Goal: Information Seeking & Learning: Learn about a topic

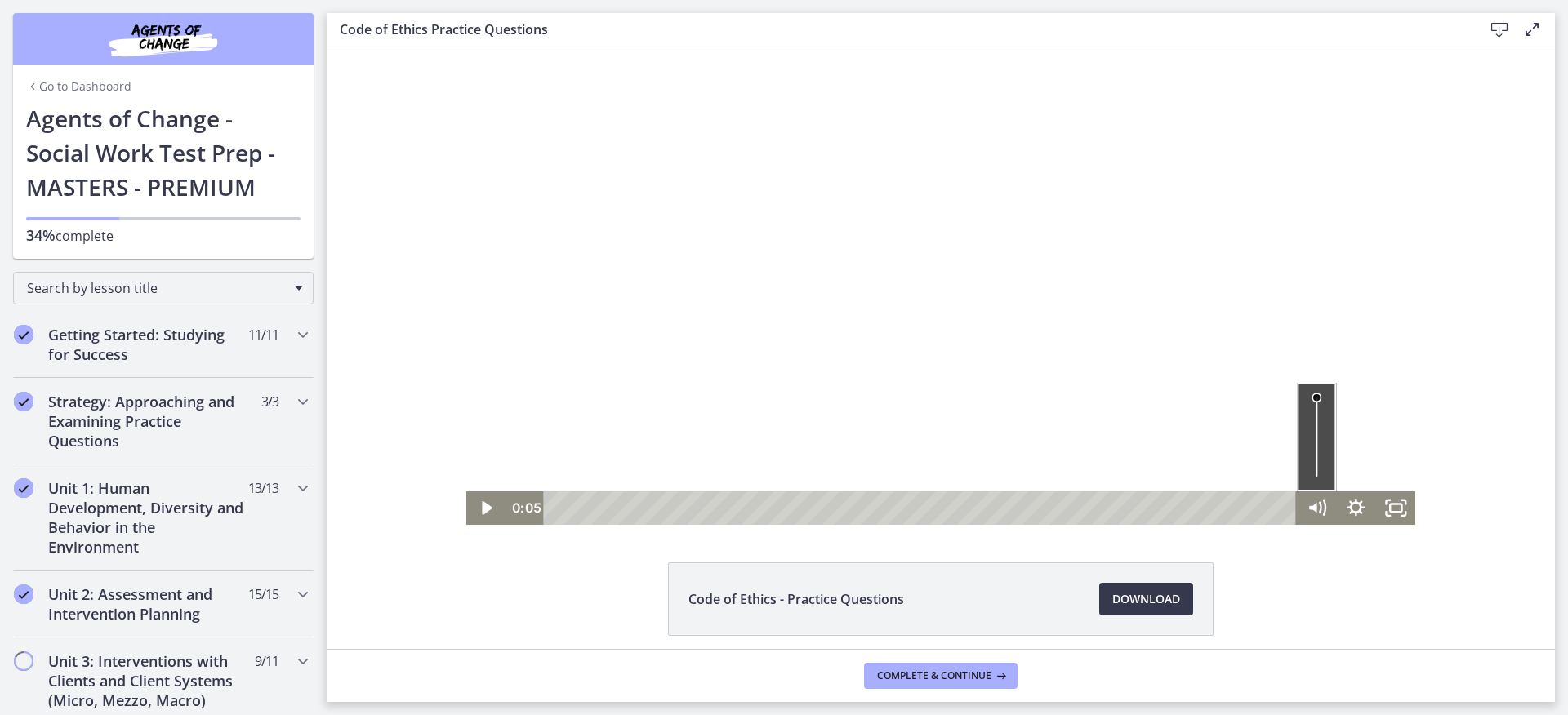
scroll to position [466, 0]
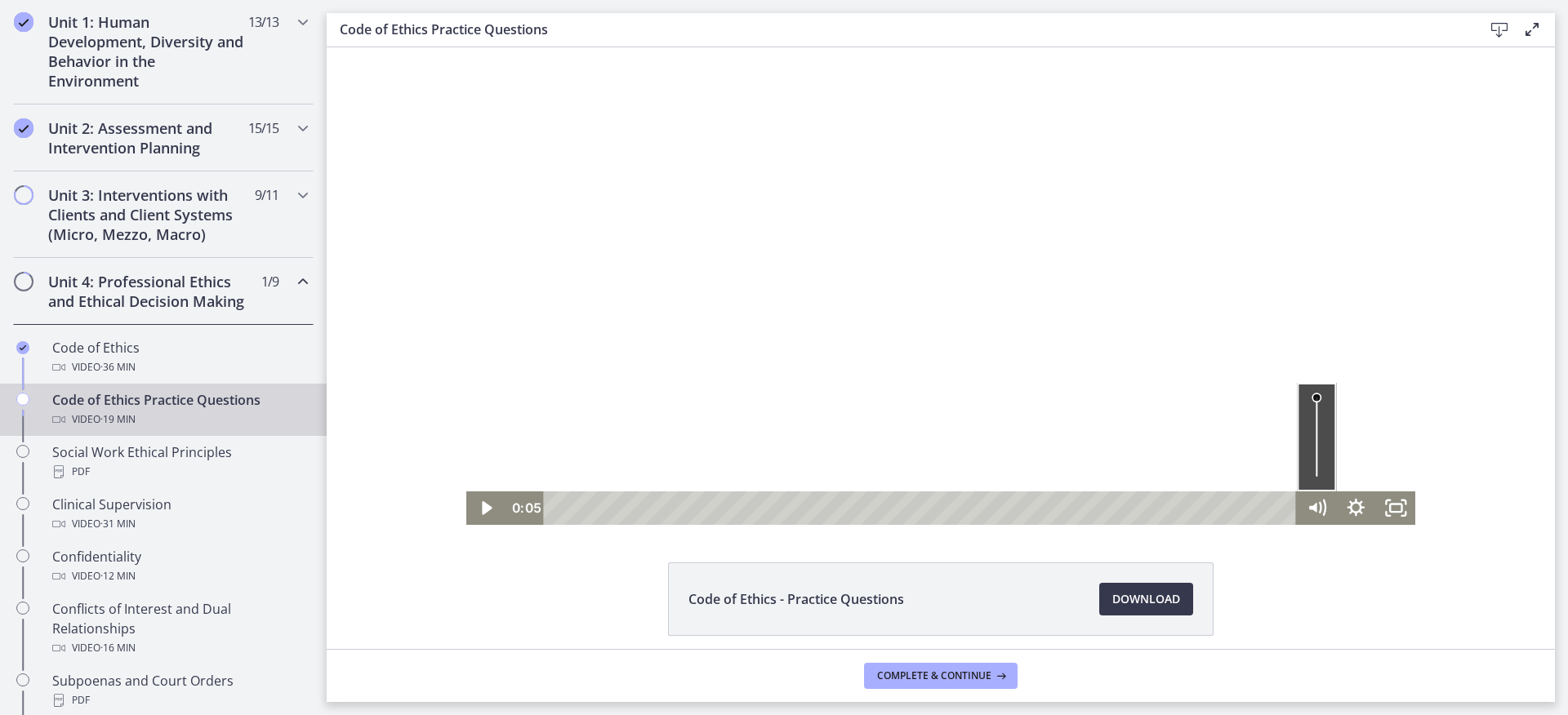
click at [1281, 323] on div at bounding box center [941, 286] width 950 height 478
click at [1132, 381] on div at bounding box center [941, 286] width 950 height 478
drag, startPoint x: 1402, startPoint y: 302, endPoint x: 1542, endPoint y: 303, distance: 140.0
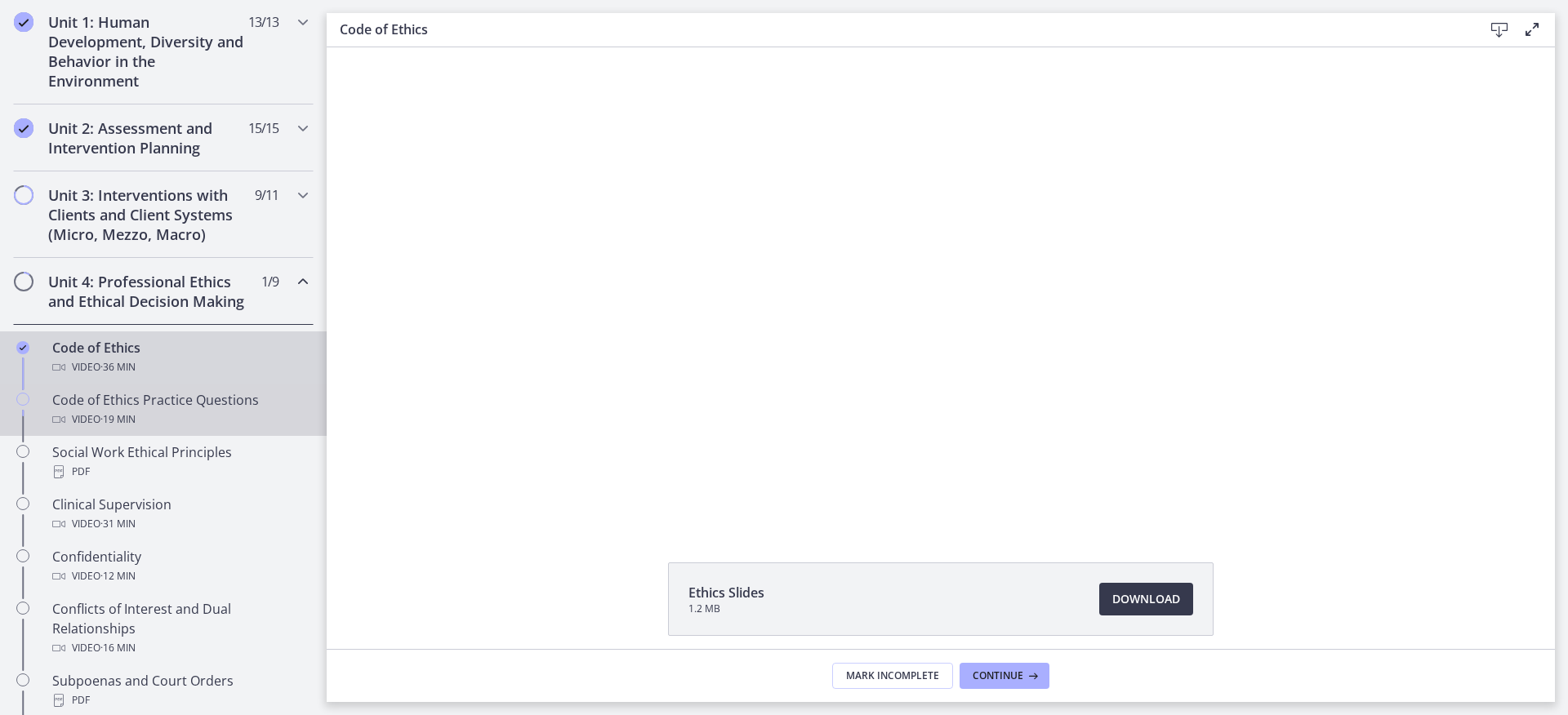
click at [136, 400] on div "Code of Ethics Practice Questions Video · 19 min" at bounding box center [179, 410] width 255 height 40
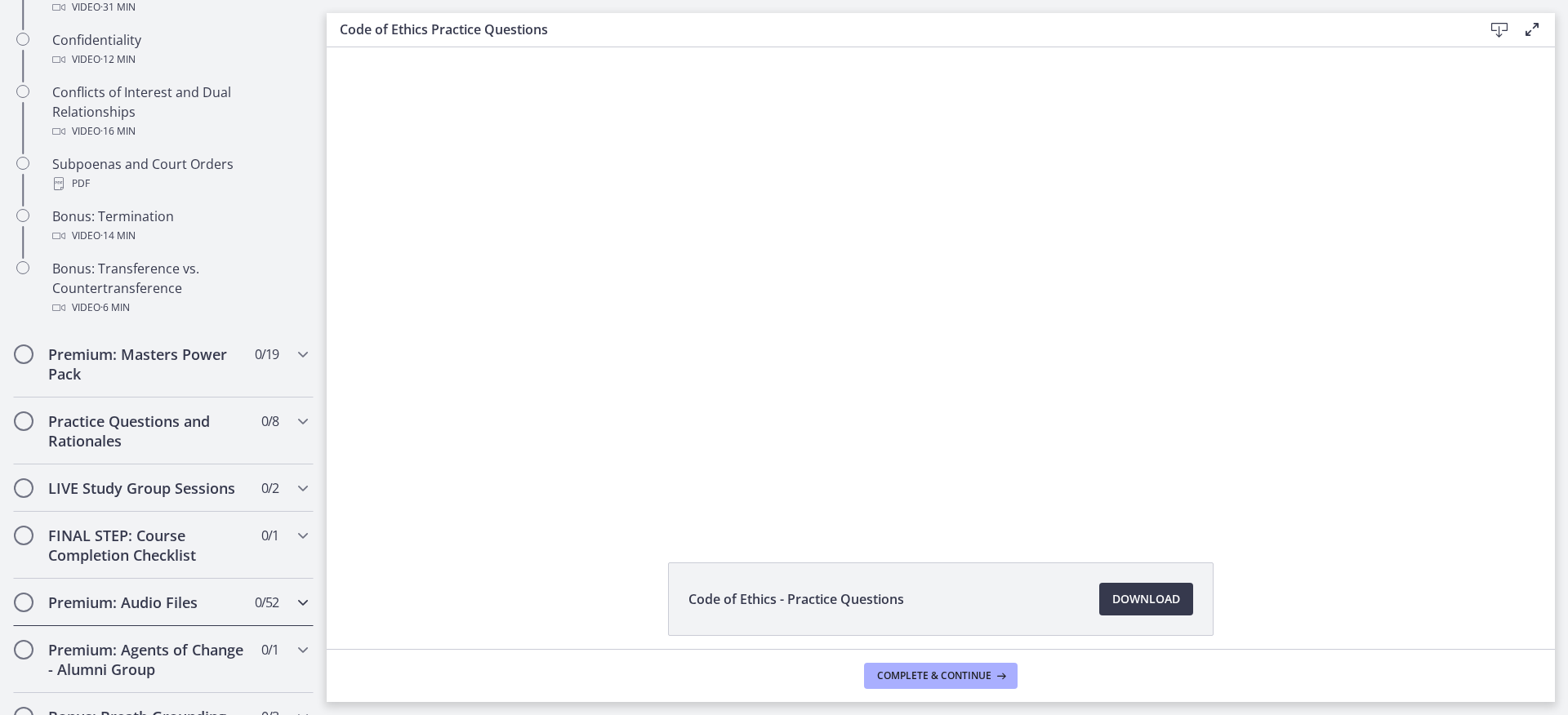
scroll to position [799, 0]
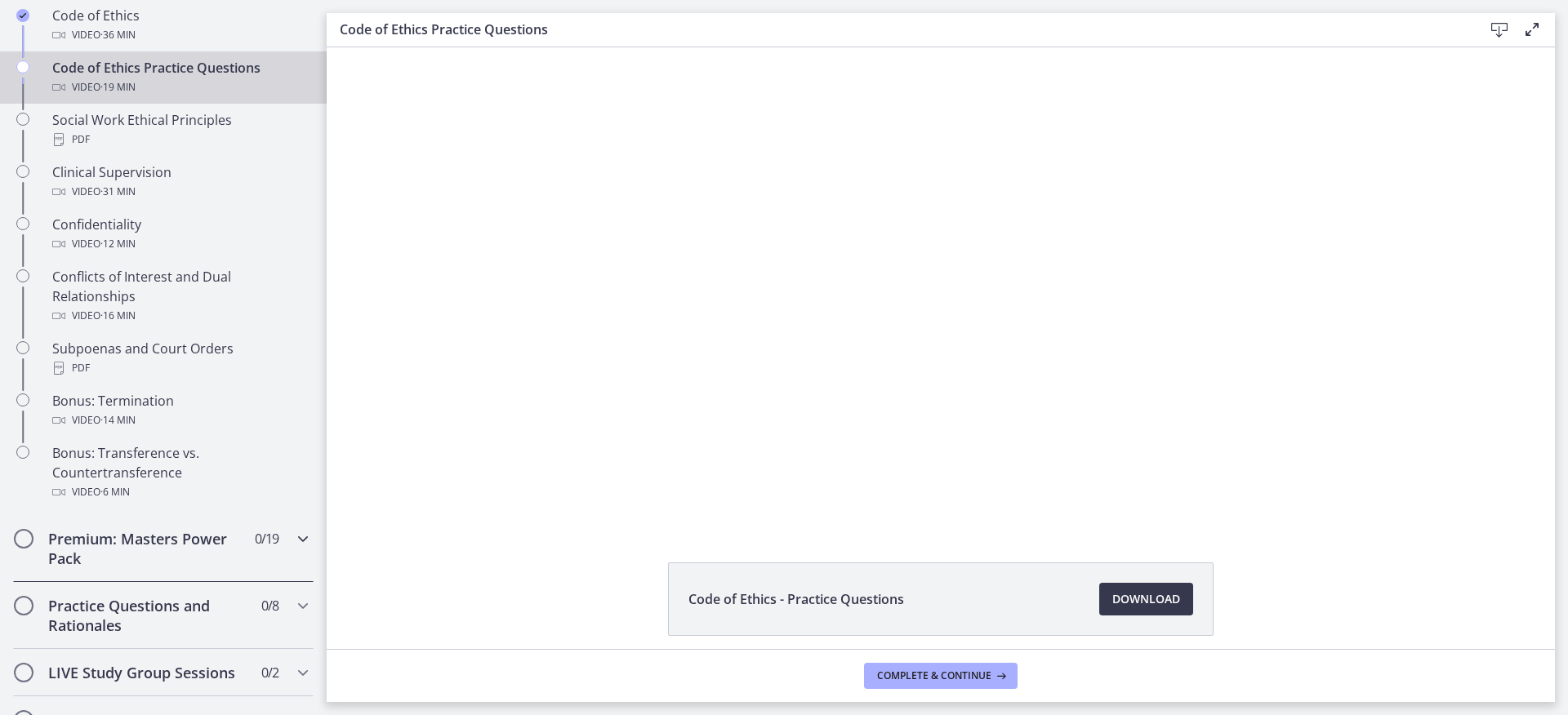
click at [297, 536] on icon "Chapters" at bounding box center [303, 539] width 19 height 19
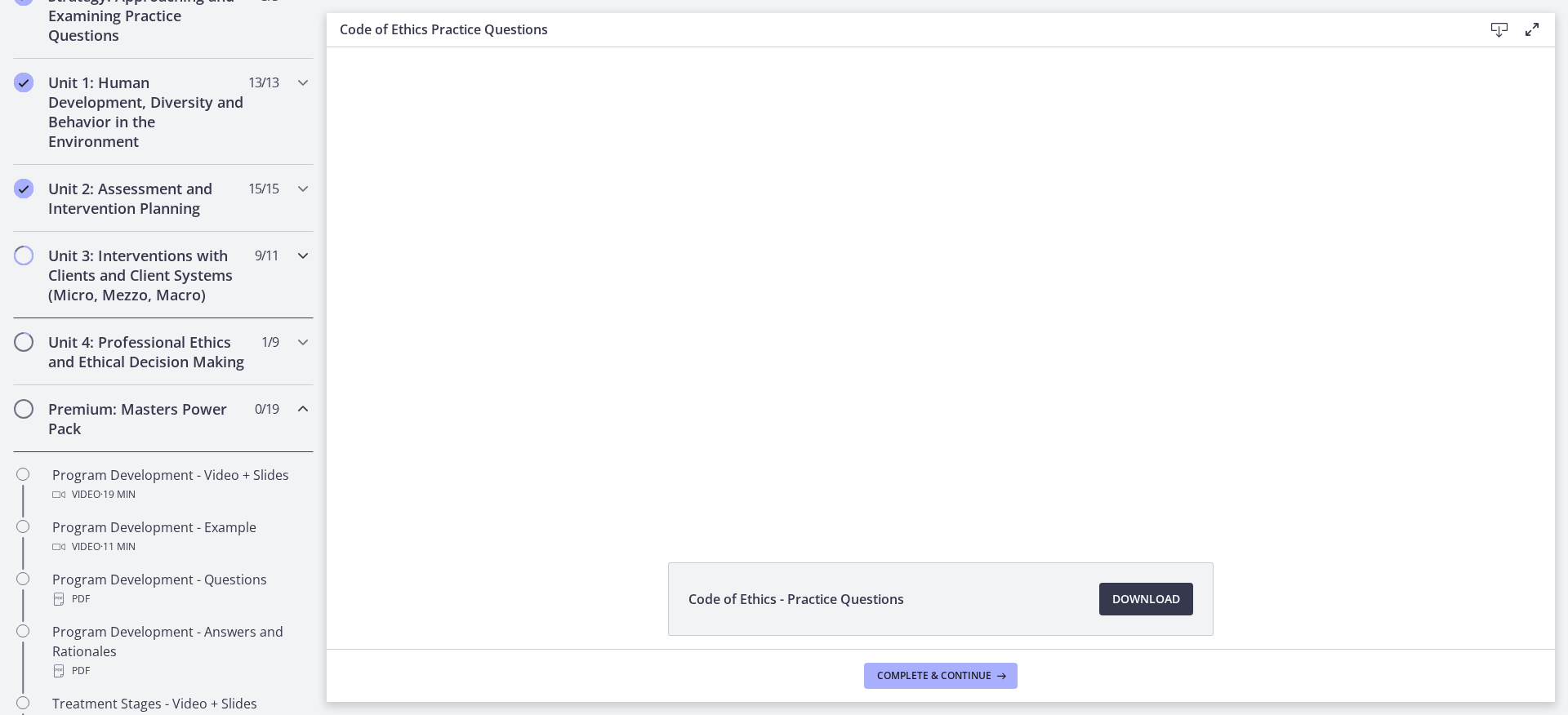
scroll to position [400, 0]
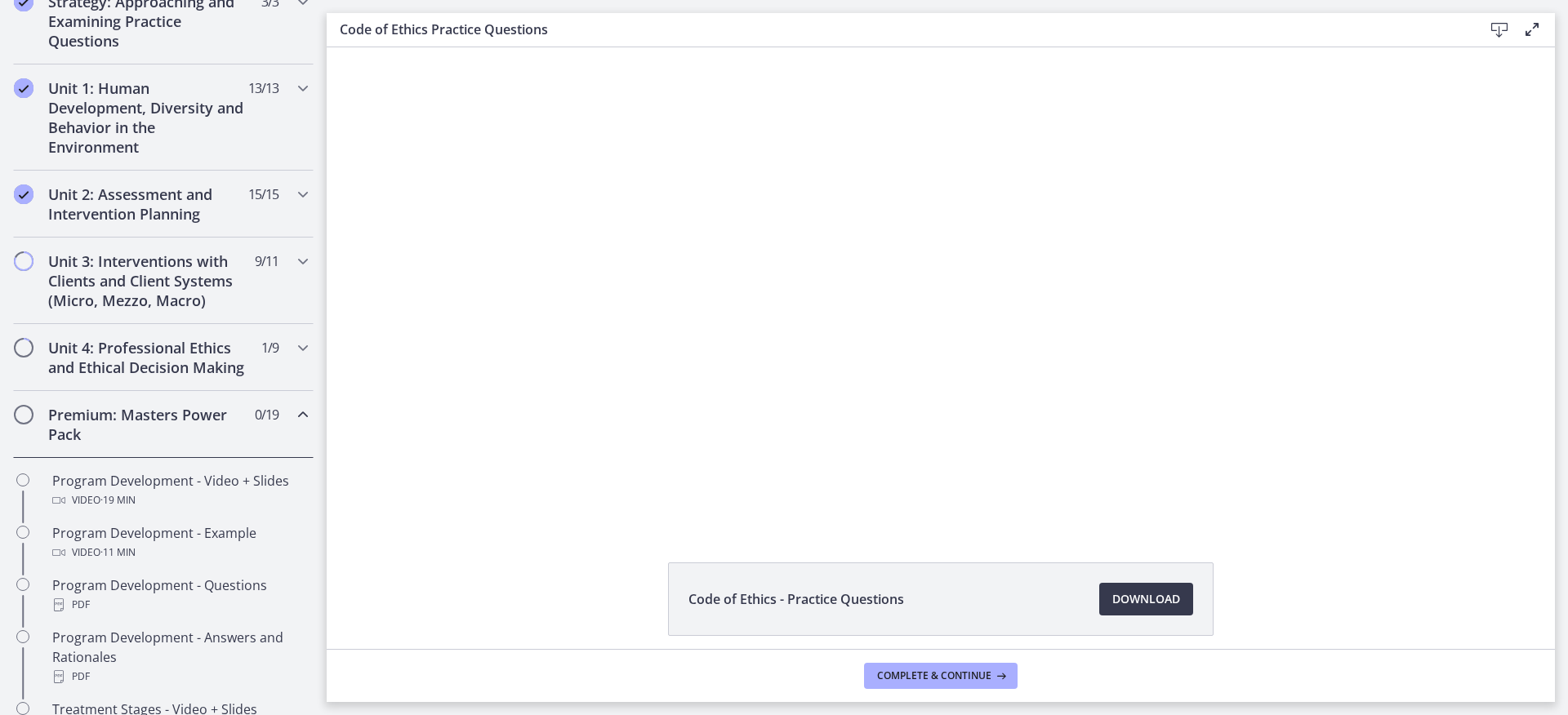
click at [294, 410] on icon "Chapters" at bounding box center [303, 415] width 19 height 19
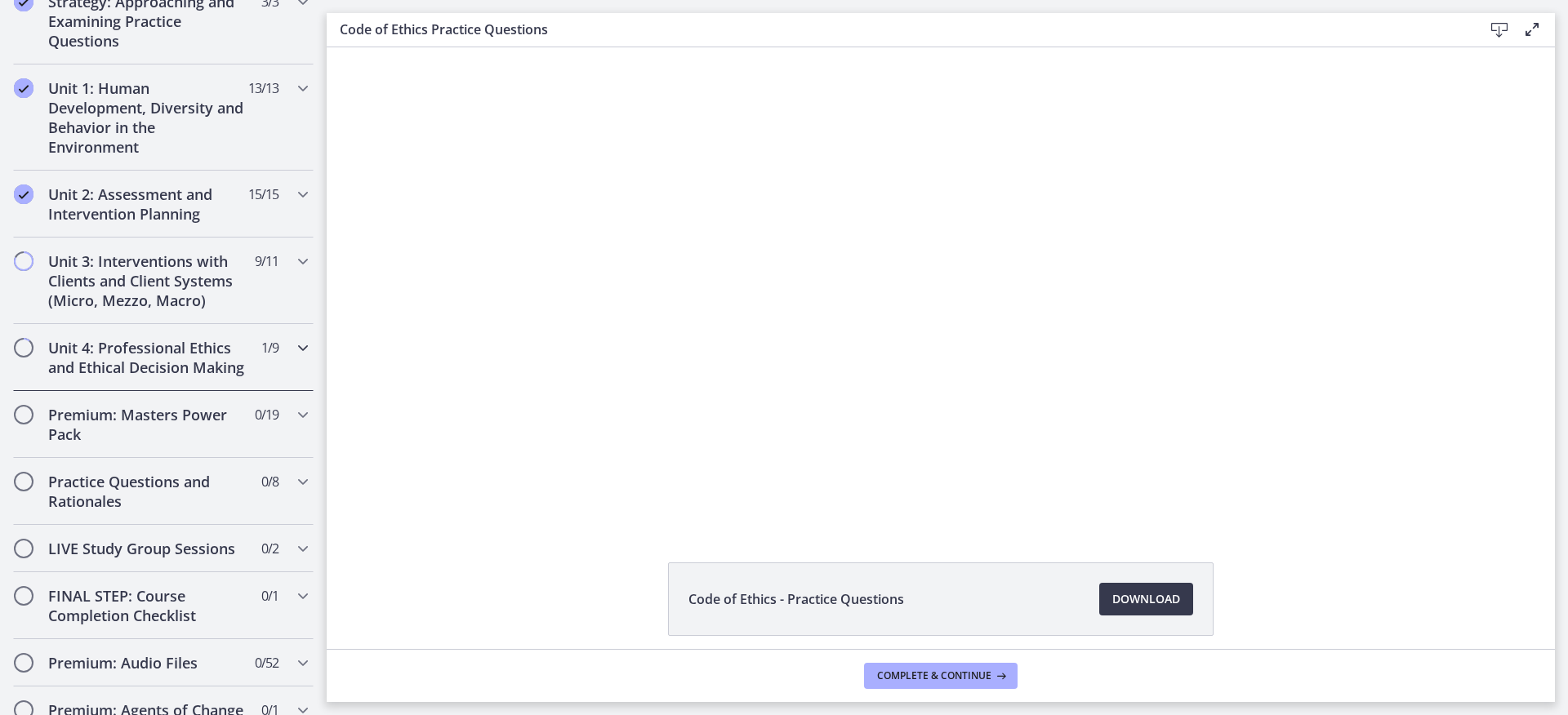
click at [295, 350] on icon "Chapters" at bounding box center [303, 347] width 19 height 19
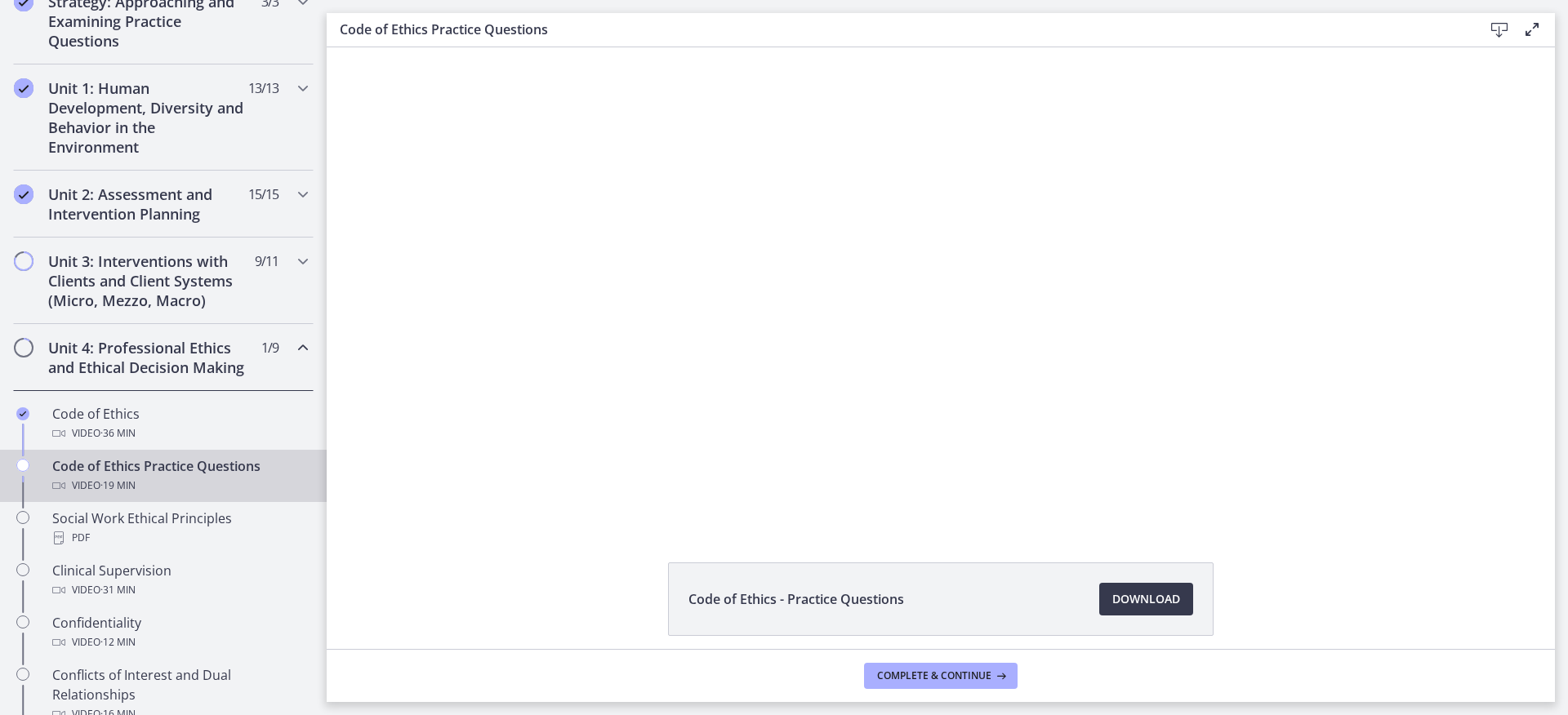
click at [295, 350] on icon "Chapters" at bounding box center [303, 347] width 19 height 19
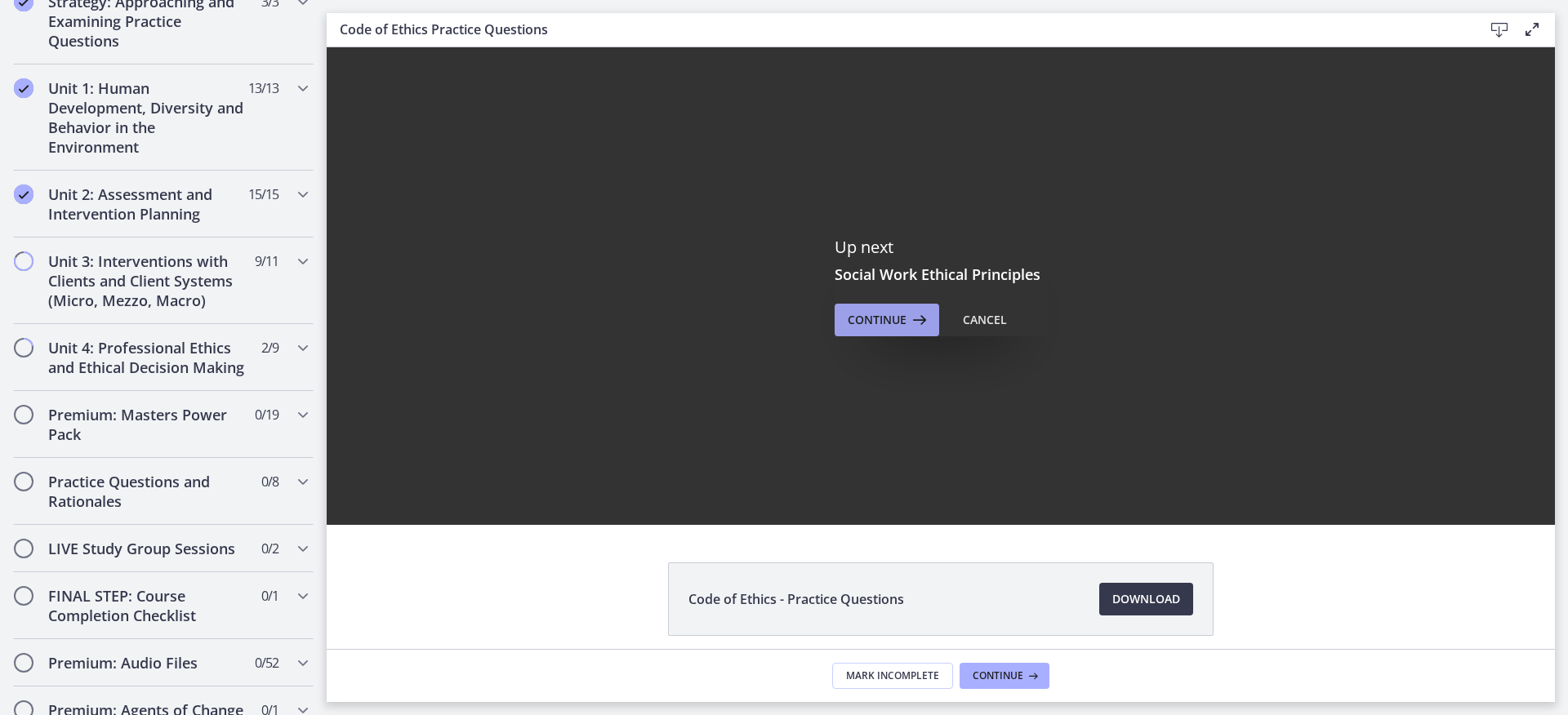
click at [872, 324] on span "Continue" at bounding box center [877, 320] width 59 height 19
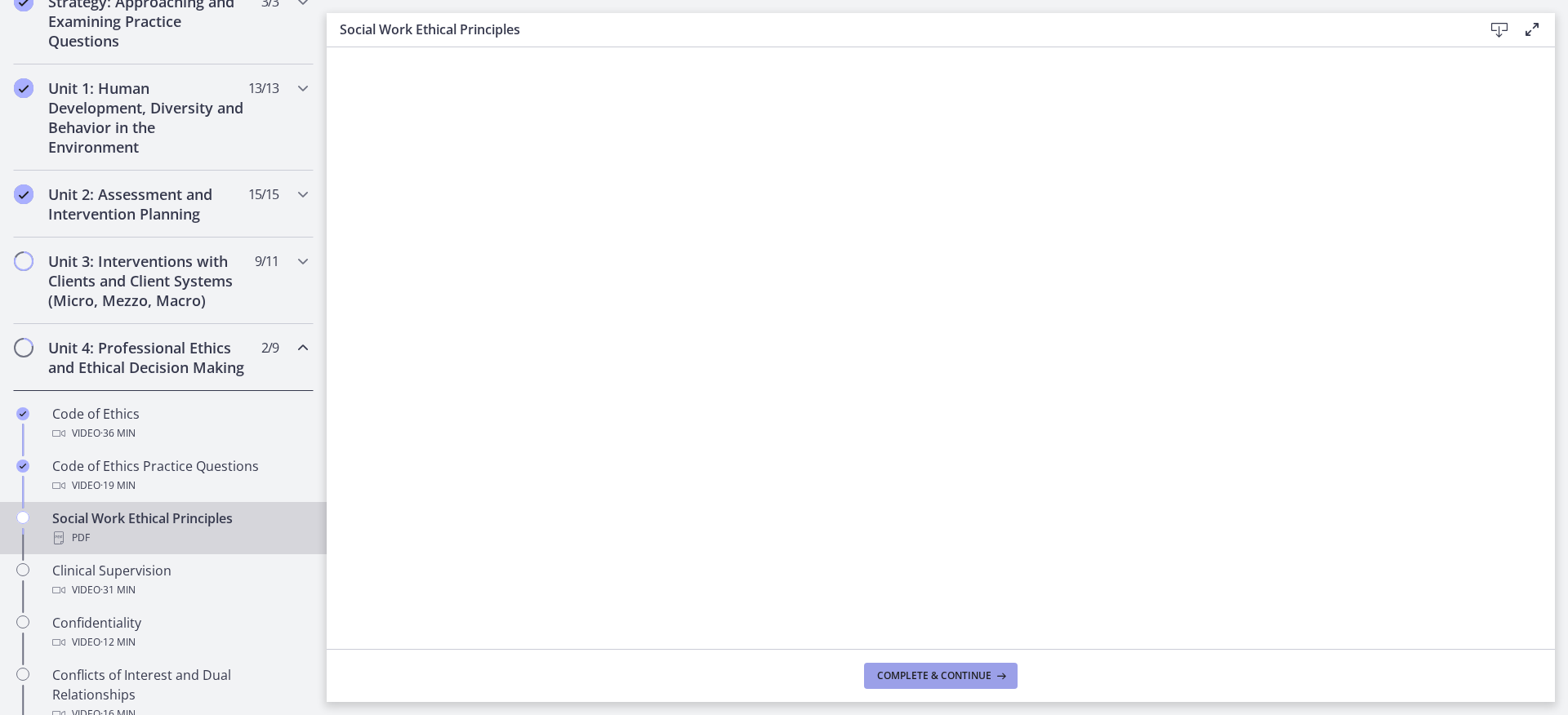
click at [995, 674] on icon at bounding box center [999, 675] width 17 height 13
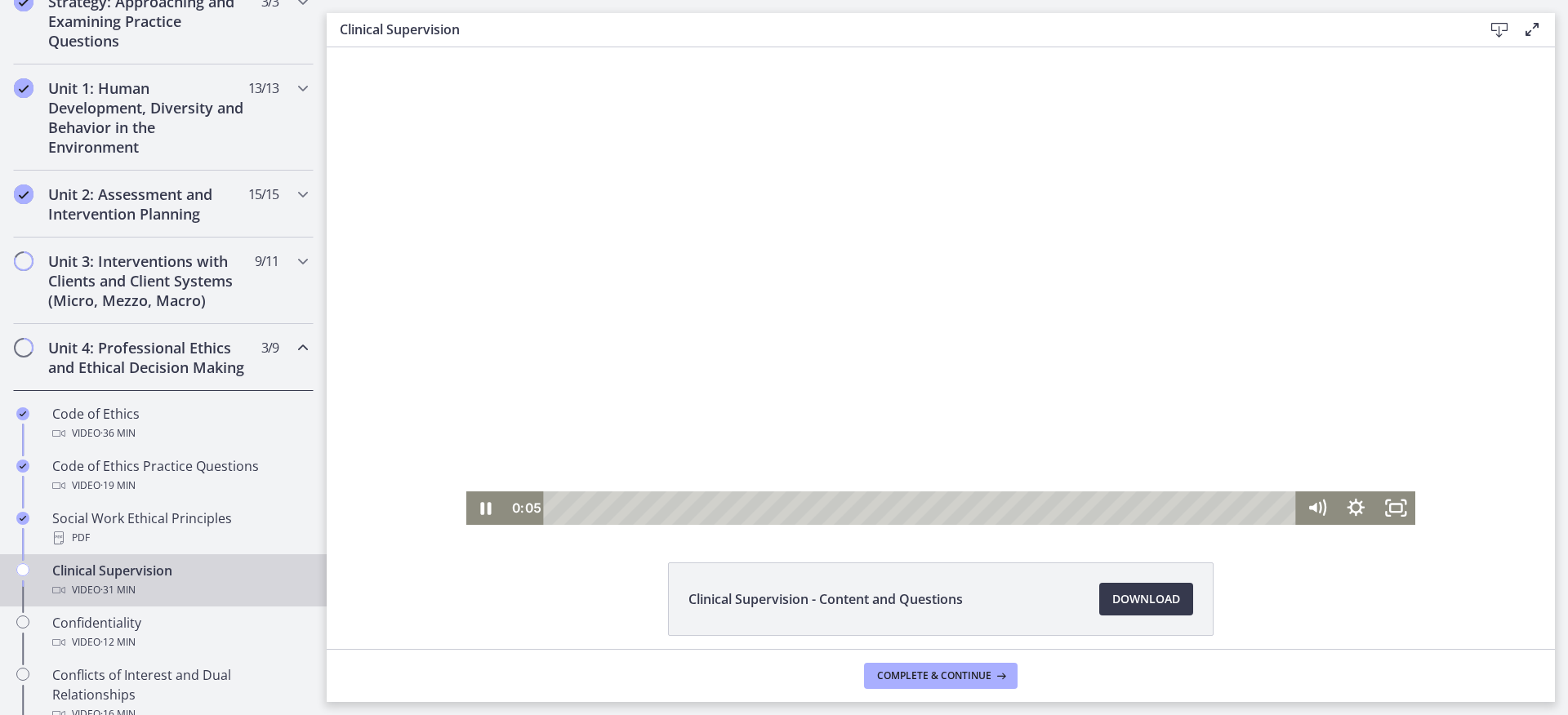
click at [701, 310] on div at bounding box center [941, 286] width 950 height 478
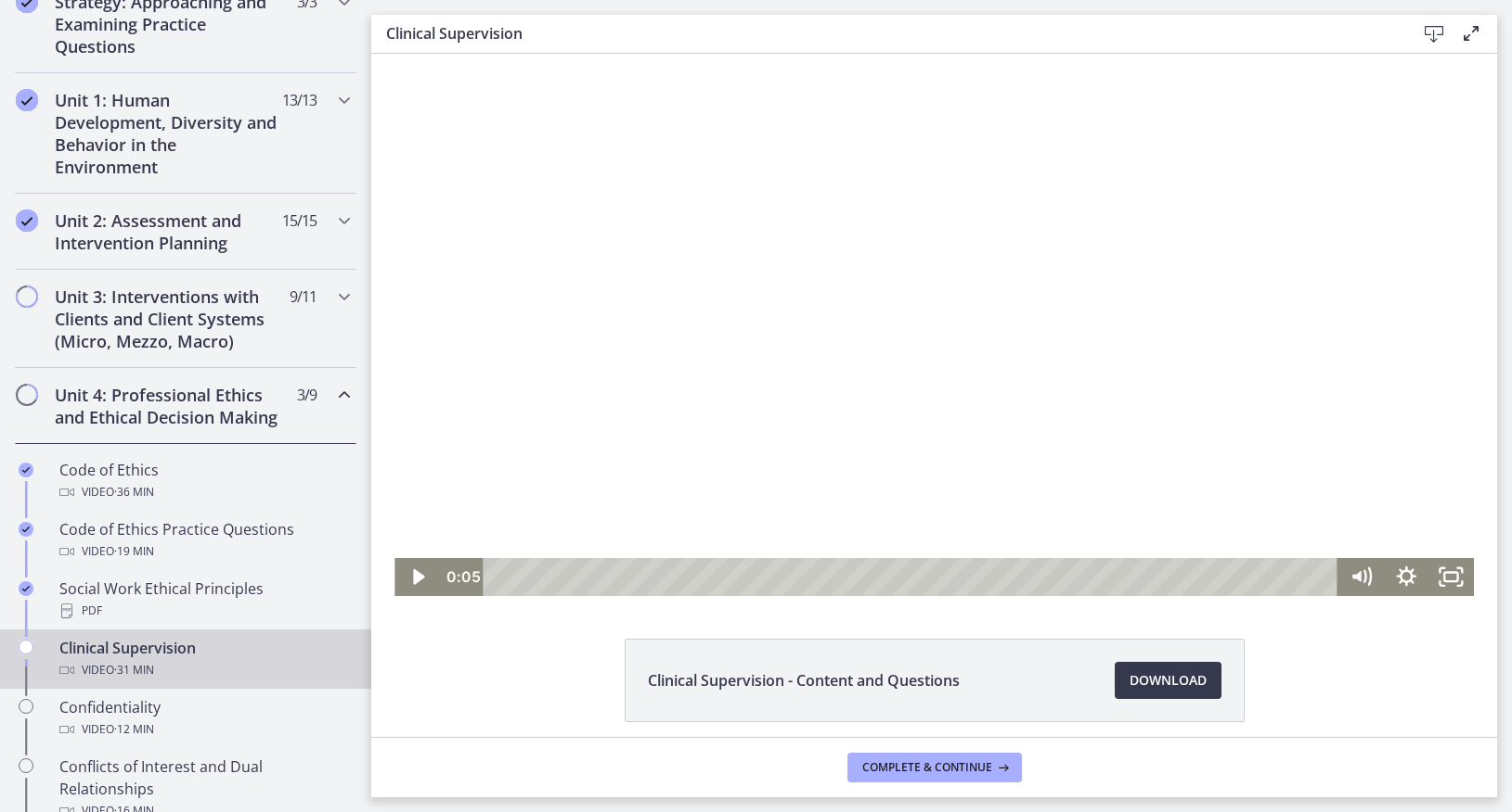
click at [1161, 473] on div at bounding box center [934, 325] width 1079 height 542
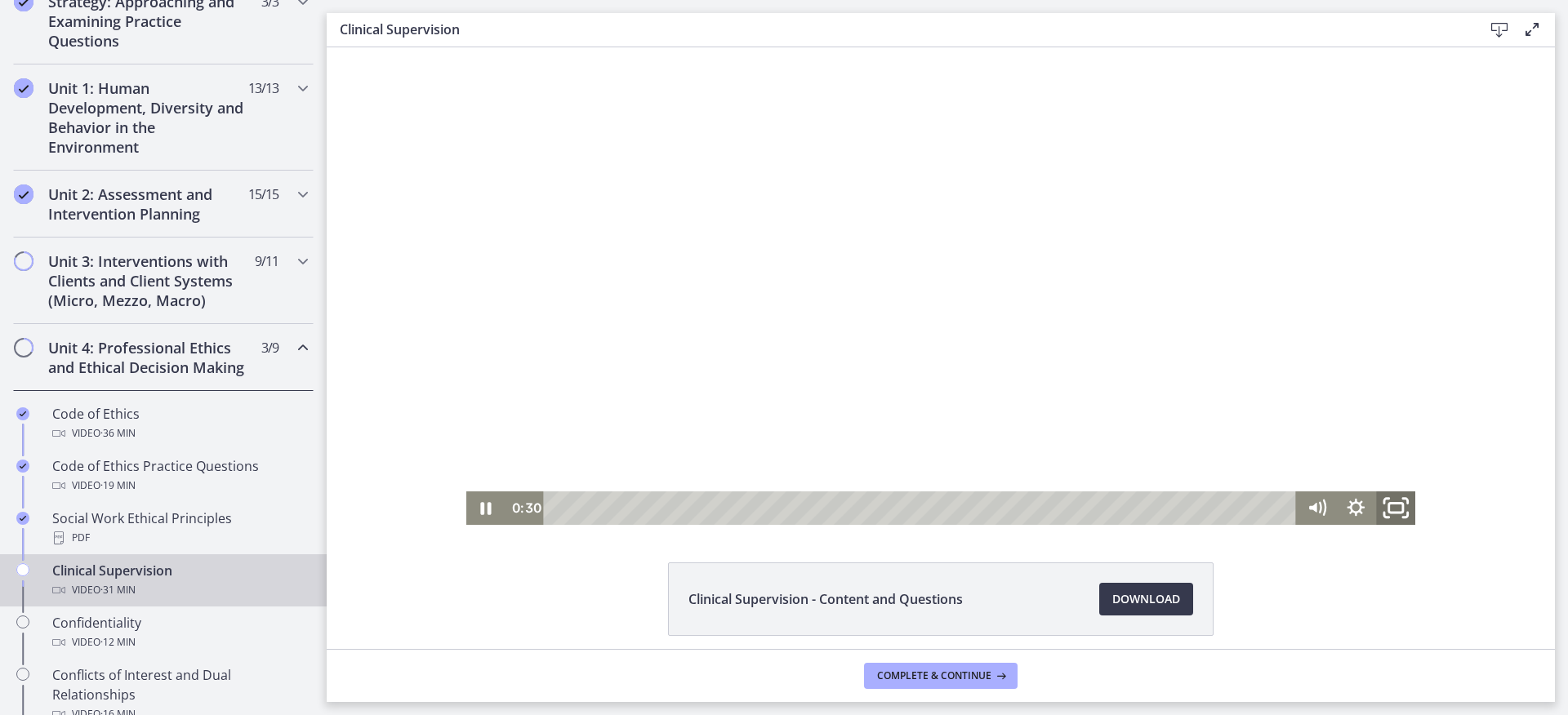
click at [1388, 514] on icon "Fullscreen" at bounding box center [1396, 508] width 47 height 40
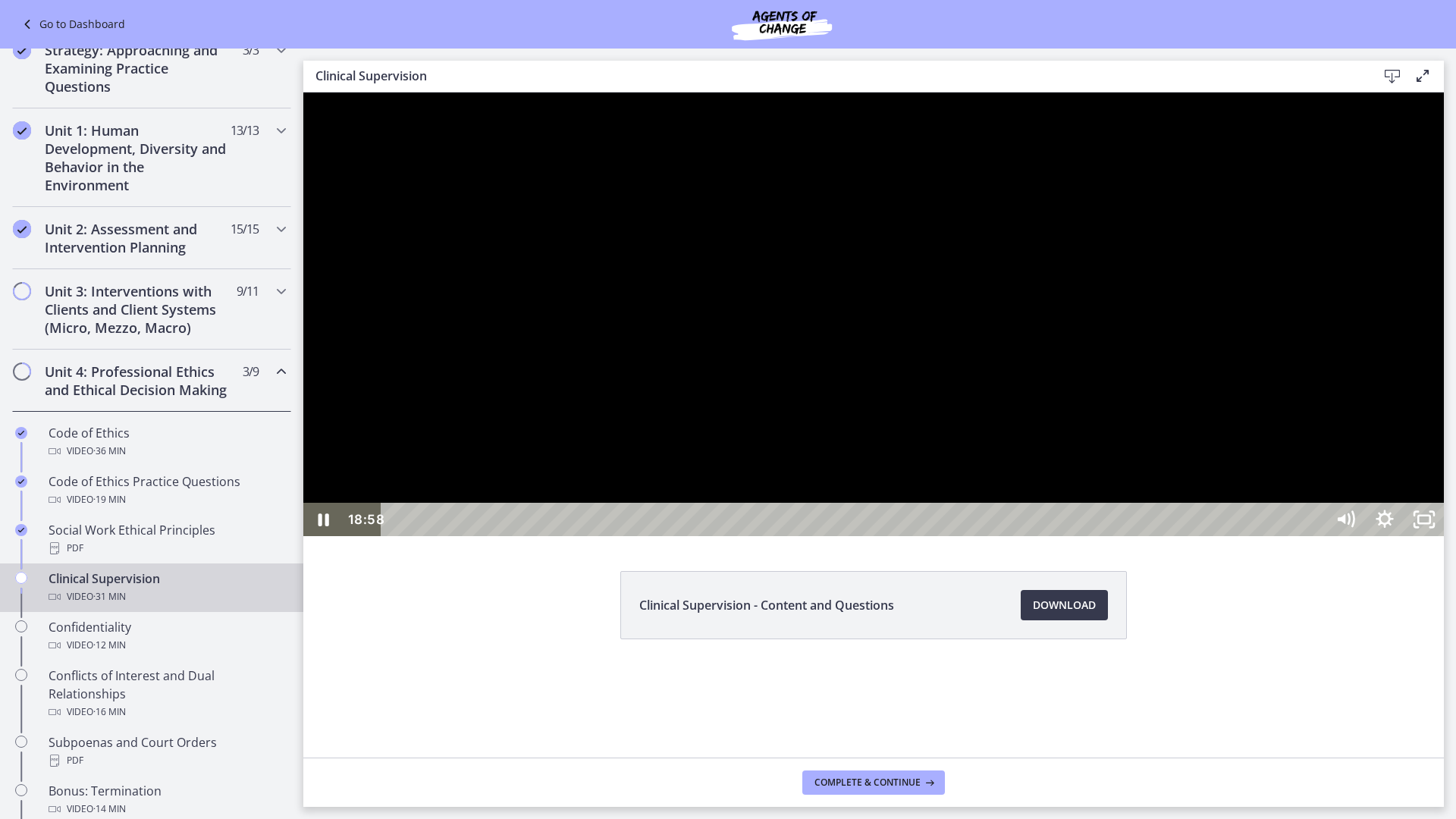
click at [1163, 489] on div at bounding box center [873, 314] width 1141 height 443
click at [853, 319] on div at bounding box center [873, 314] width 1141 height 443
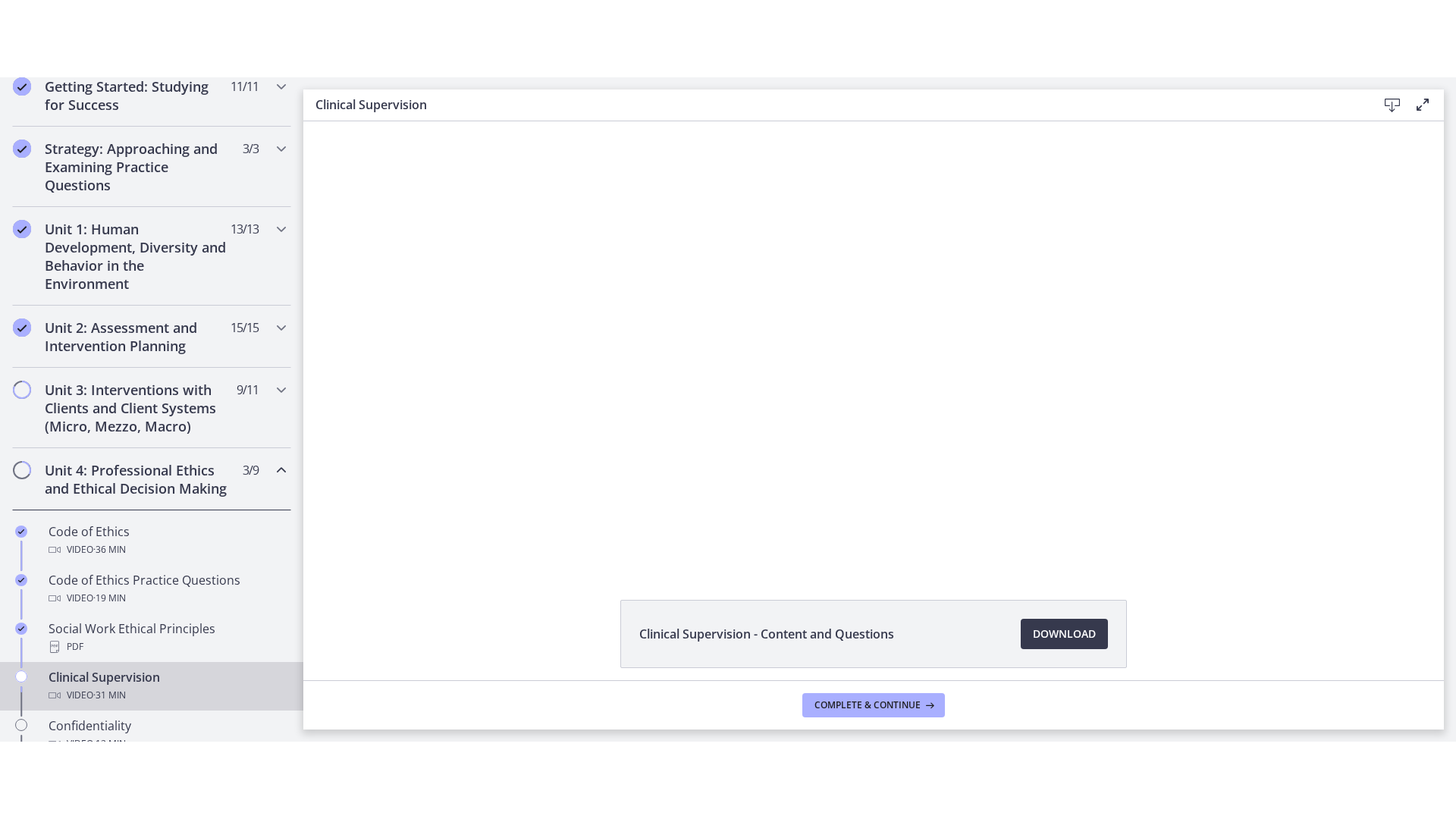
scroll to position [372, 0]
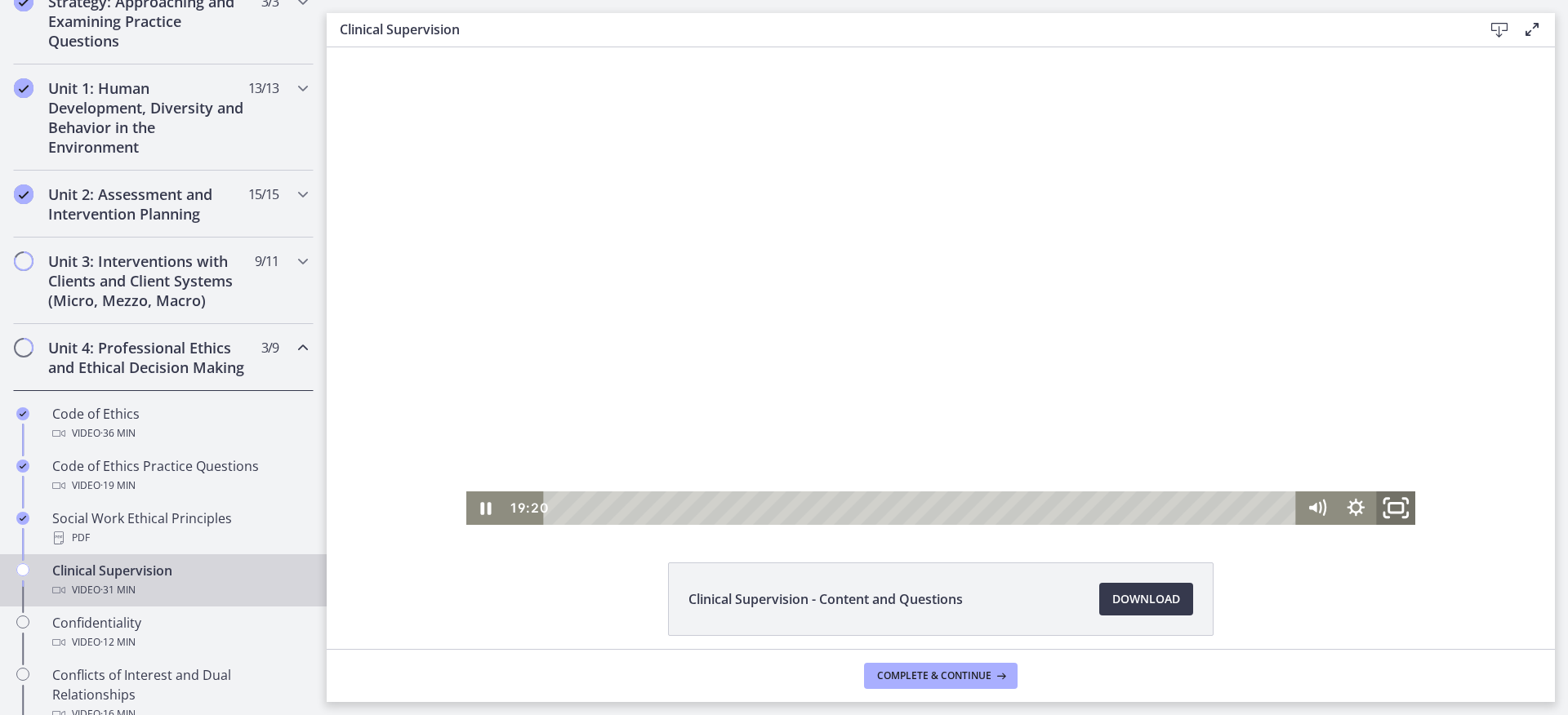
click at [1407, 518] on icon "Fullscreen" at bounding box center [1396, 508] width 47 height 40
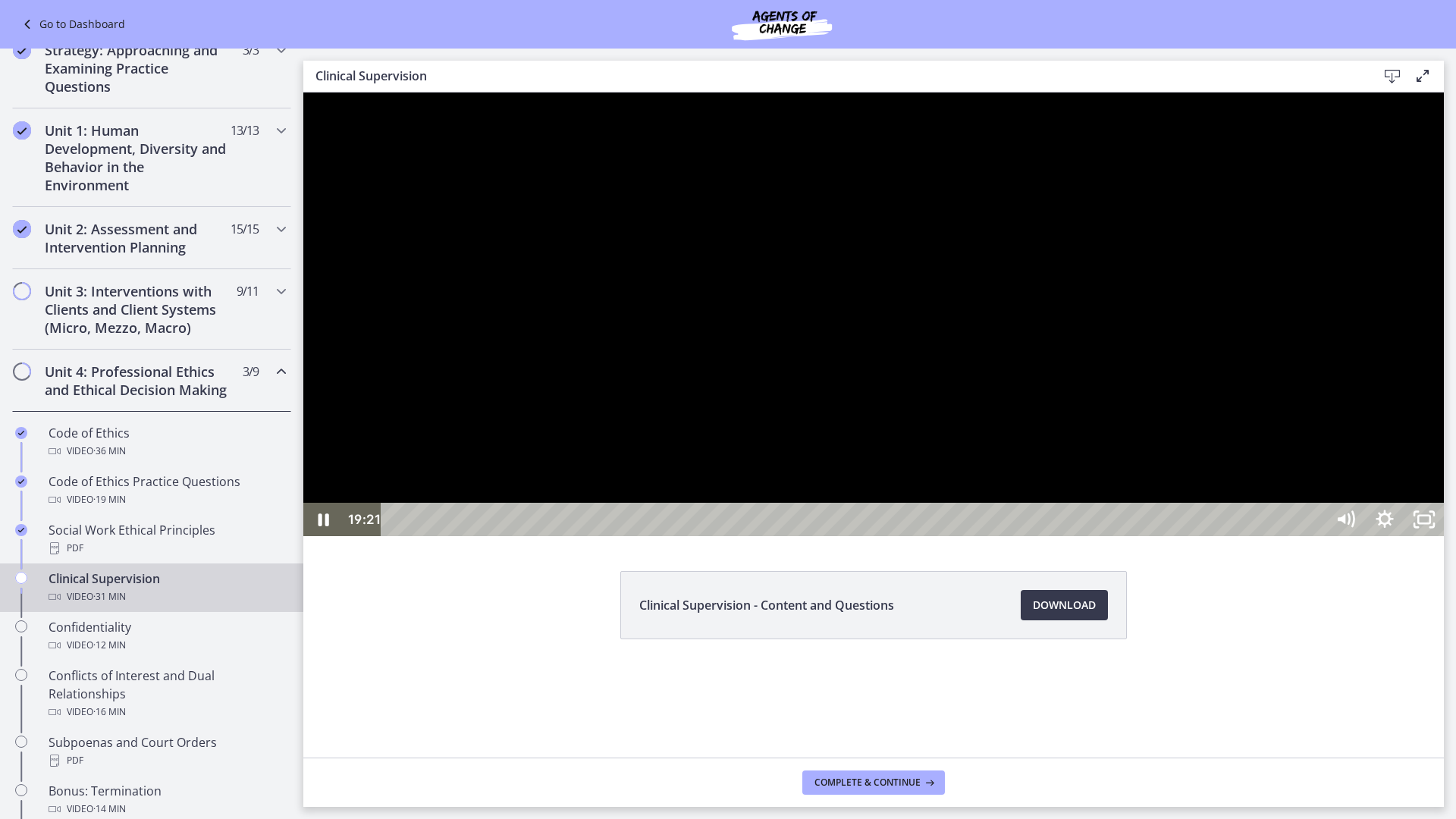
click at [1444, 536] on div at bounding box center [873, 314] width 1141 height 443
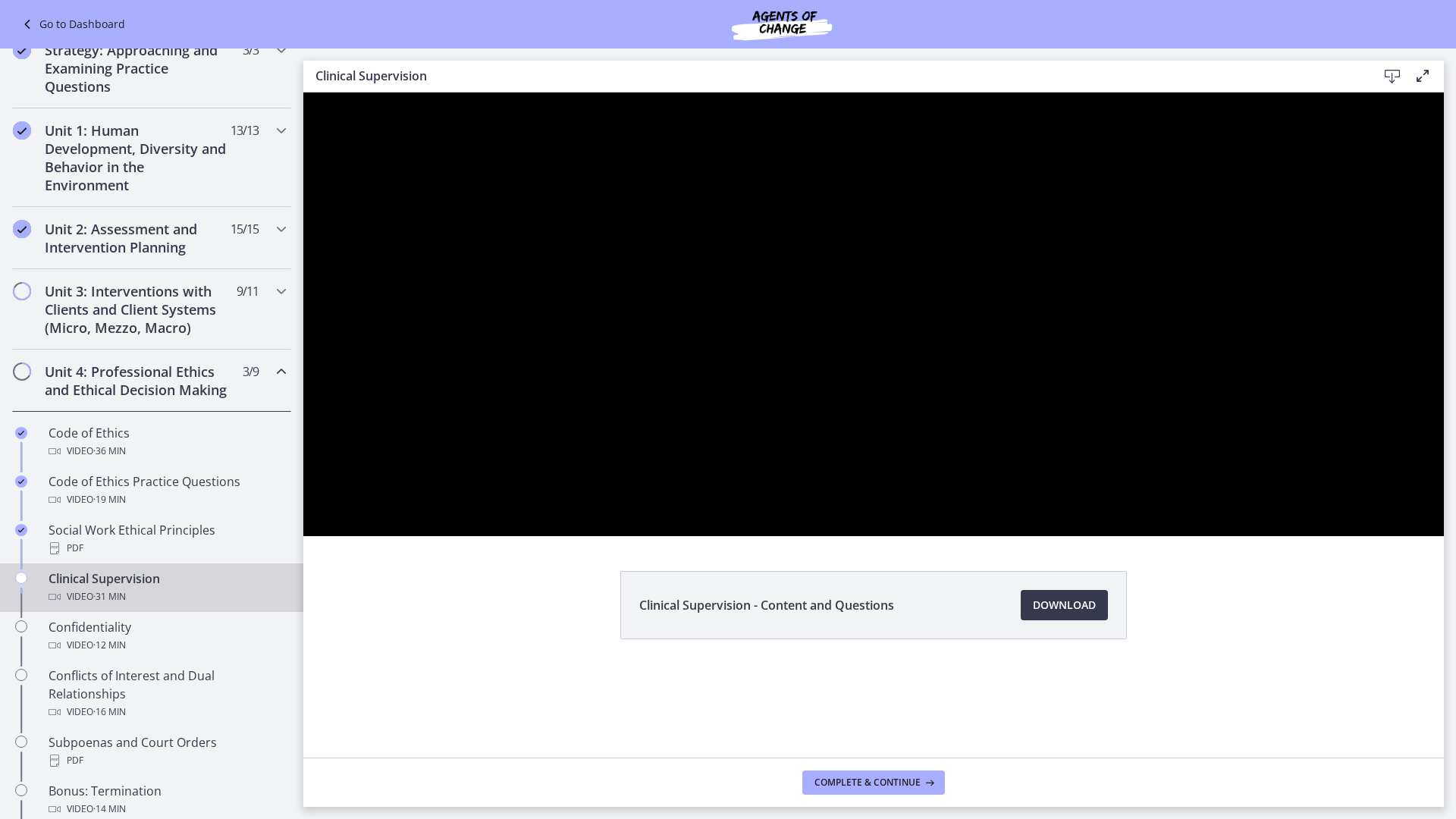
scroll to position [372, 0]
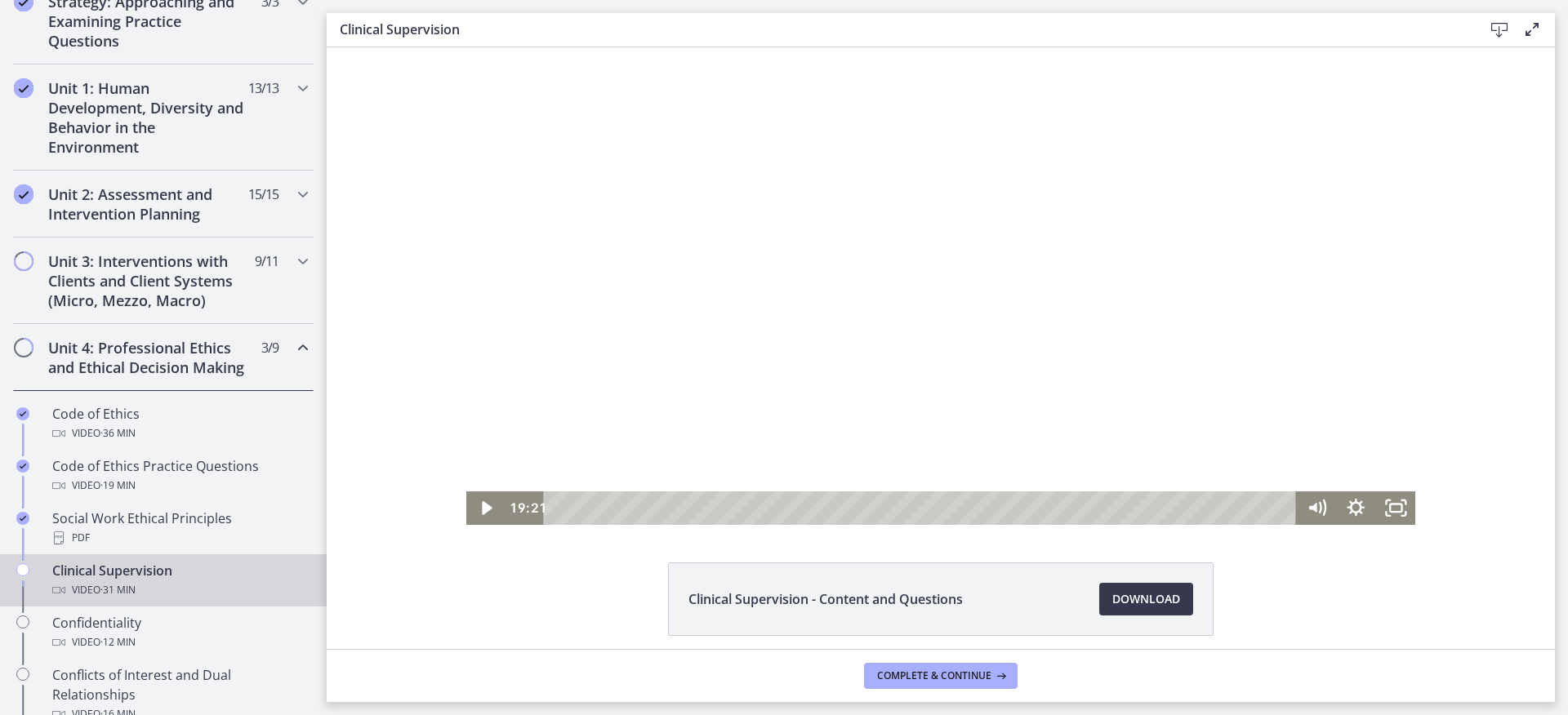
click at [1326, 357] on div at bounding box center [941, 286] width 950 height 478
click at [1226, 371] on div at bounding box center [941, 286] width 950 height 478
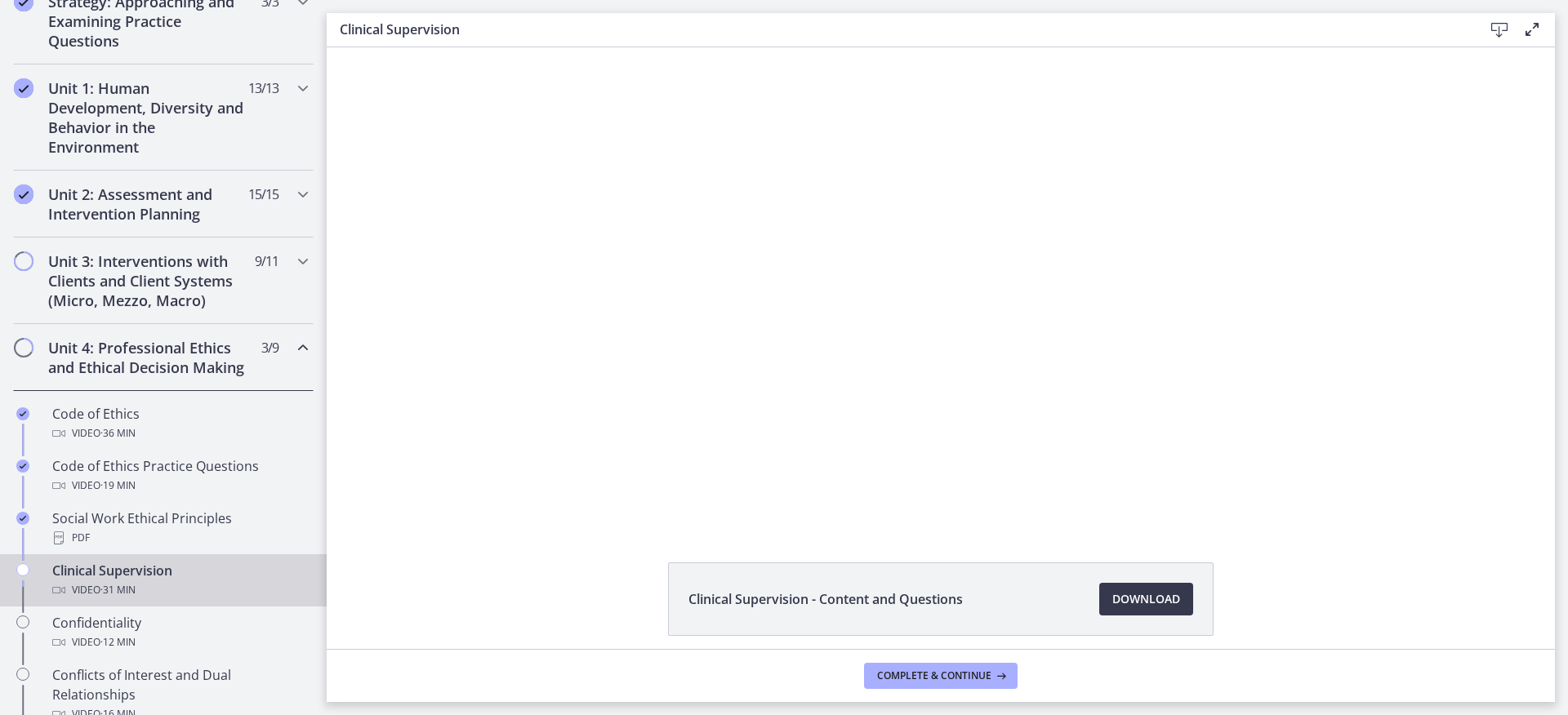
click at [1226, 371] on div at bounding box center [941, 286] width 950 height 478
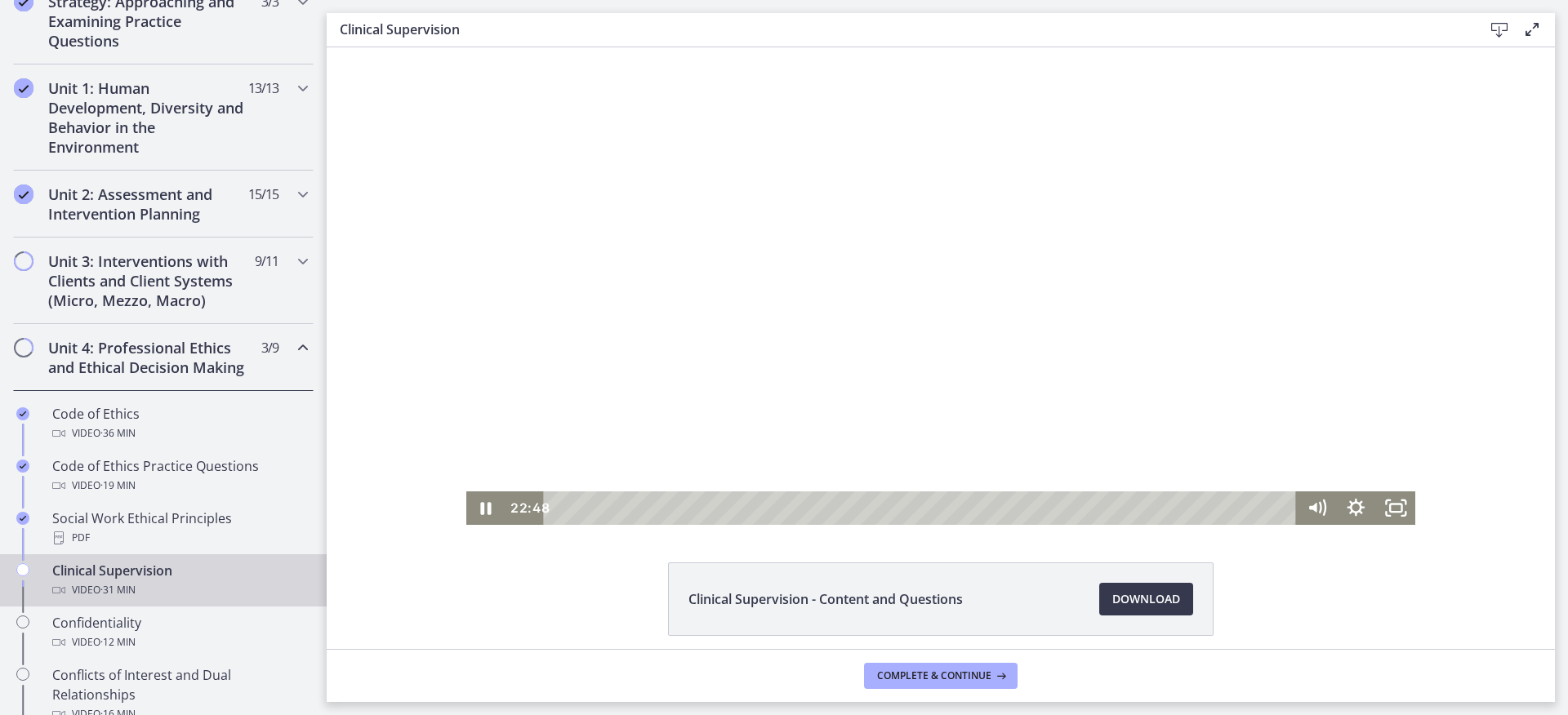
click at [862, 321] on div at bounding box center [941, 286] width 950 height 478
click at [850, 321] on div at bounding box center [941, 286] width 950 height 478
click at [949, 275] on div at bounding box center [941, 286] width 950 height 478
click at [970, 249] on div at bounding box center [941, 286] width 950 height 478
click at [1396, 511] on icon "Fullscreen" at bounding box center [1396, 508] width 40 height 33
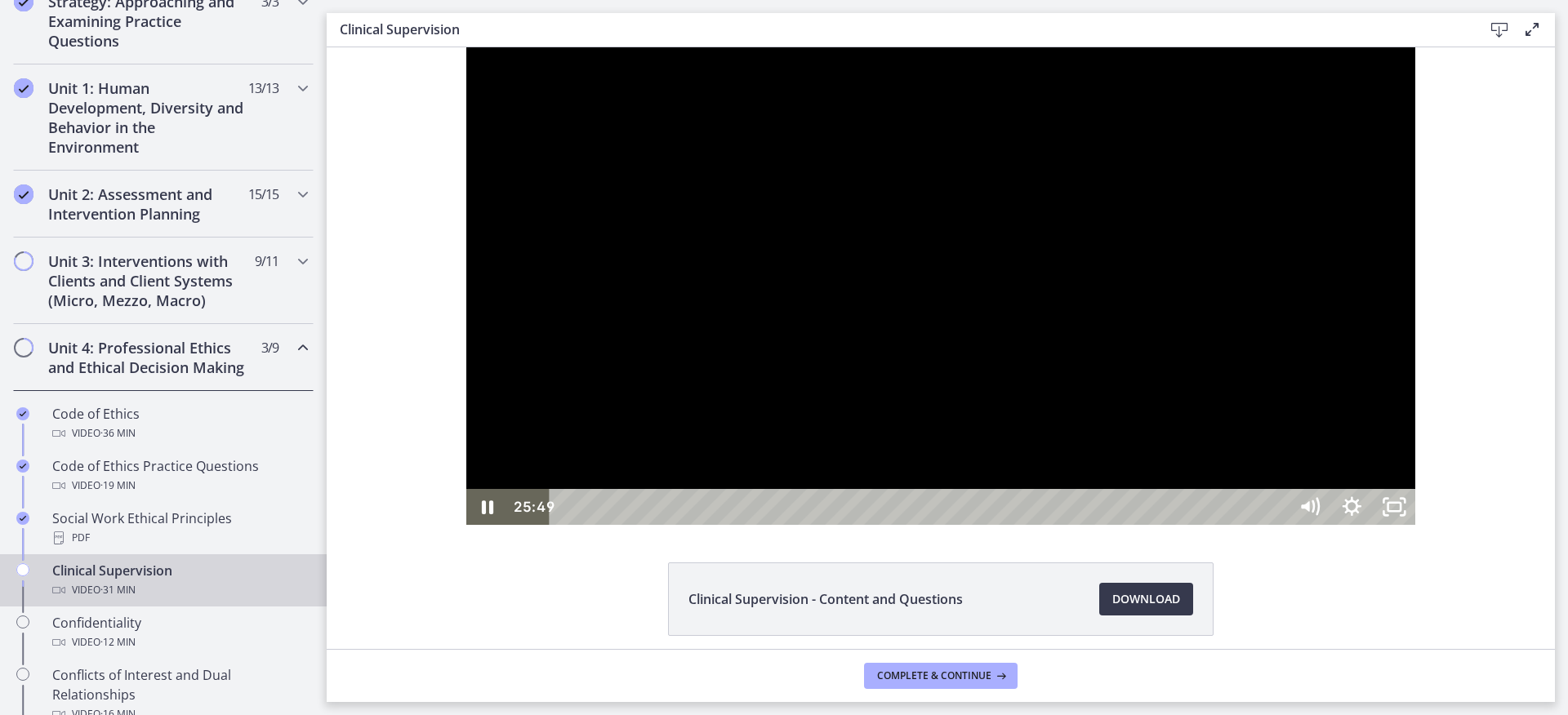
scroll to position [325, 0]
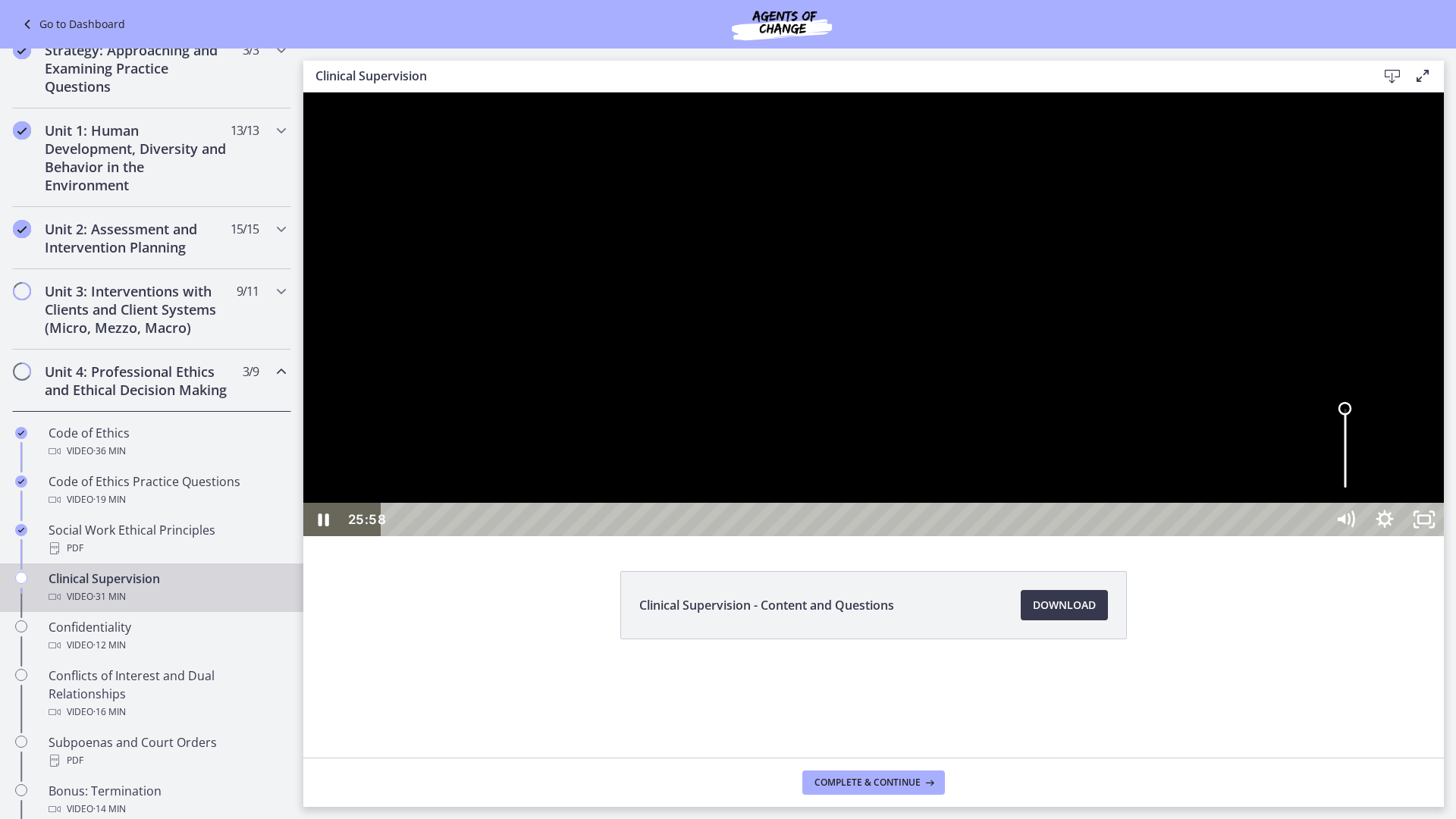
drag, startPoint x: 1659, startPoint y: 795, endPoint x: 1650, endPoint y: 737, distance: 58.7
click at [1444, 536] on div "Click for sound @keyframes VOLUME_SMALL_WAVE_FLASH { 0% { opacity: 0; } 33% { o…" at bounding box center [873, 314] width 1141 height 443
click at [1269, 536] on div at bounding box center [873, 314] width 1141 height 443
click at [1271, 536] on div at bounding box center [873, 314] width 1141 height 443
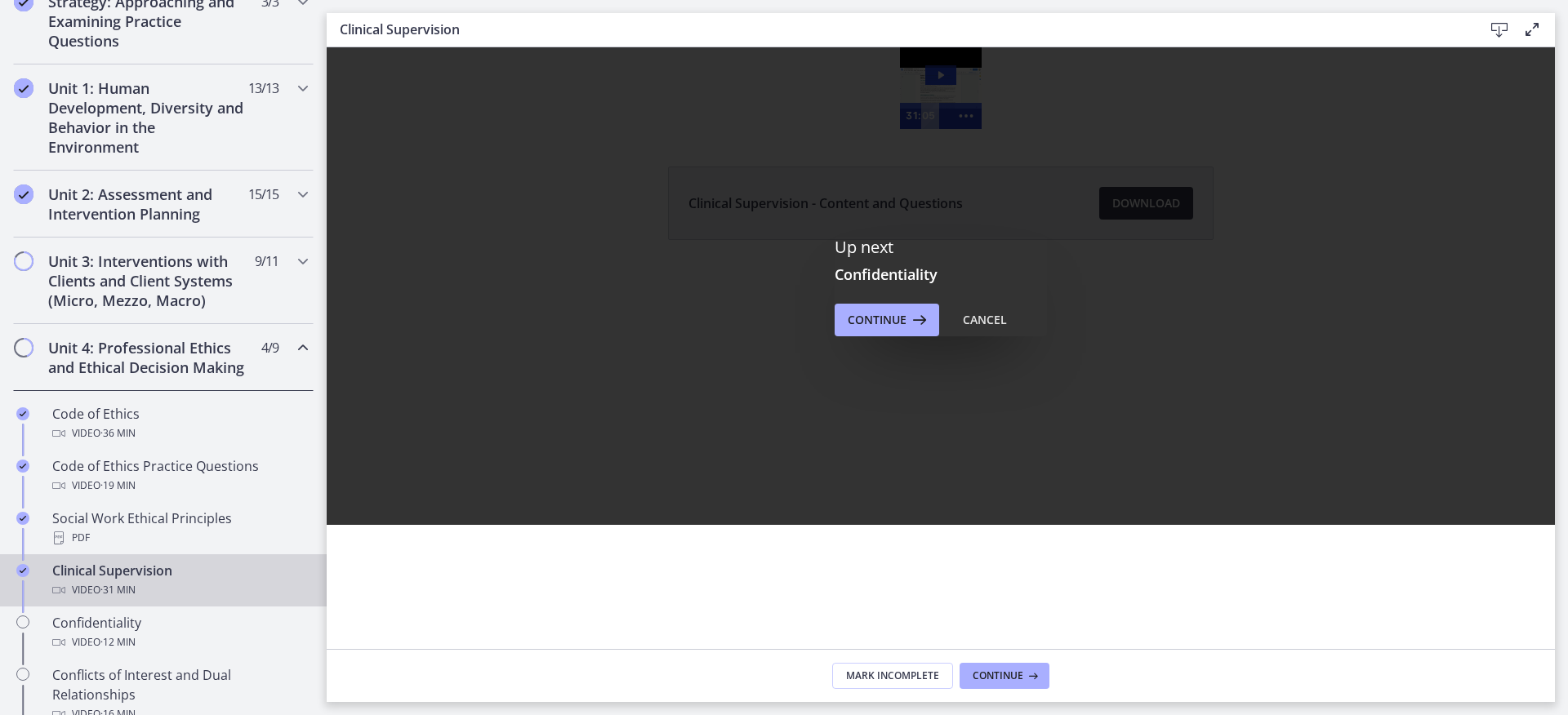
scroll to position [0, 0]
